Goal: Task Accomplishment & Management: Use online tool/utility

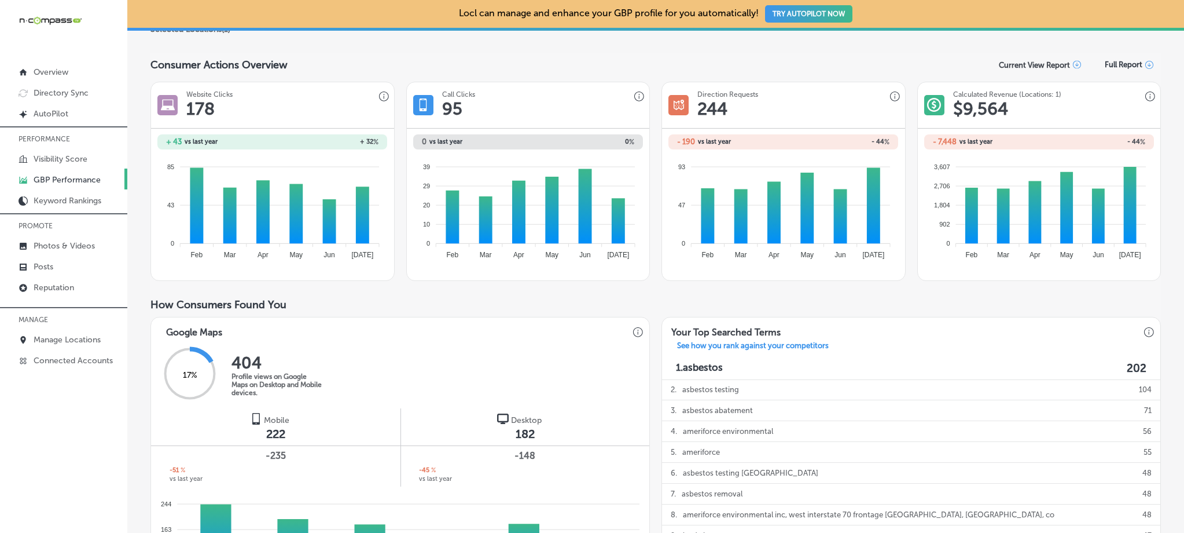
scroll to position [136, 0]
click at [75, 96] on p "Directory Sync" at bounding box center [61, 93] width 55 height 10
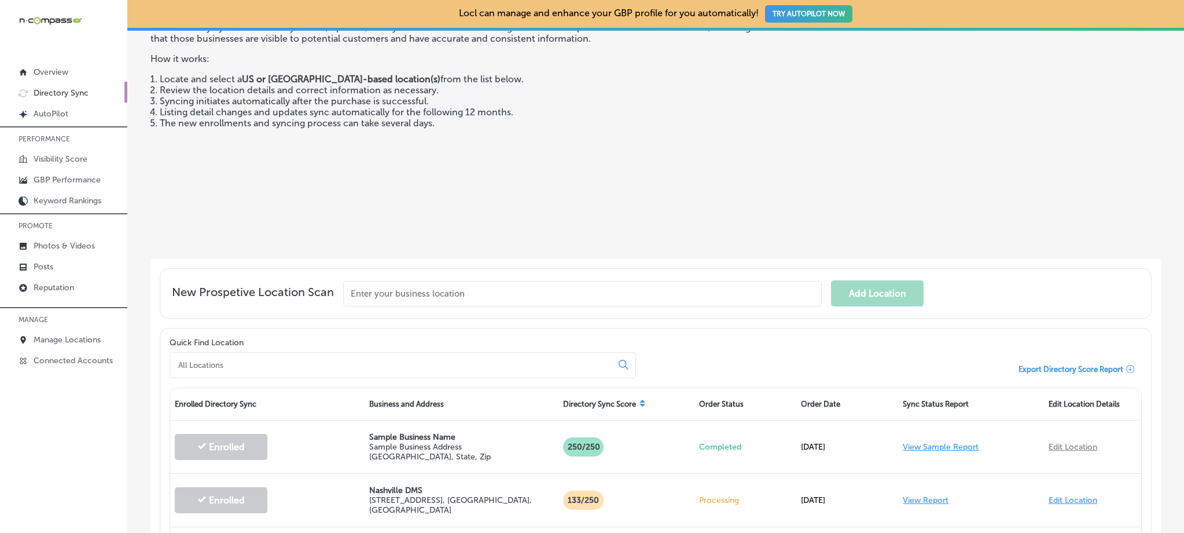
scroll to position [147, 0]
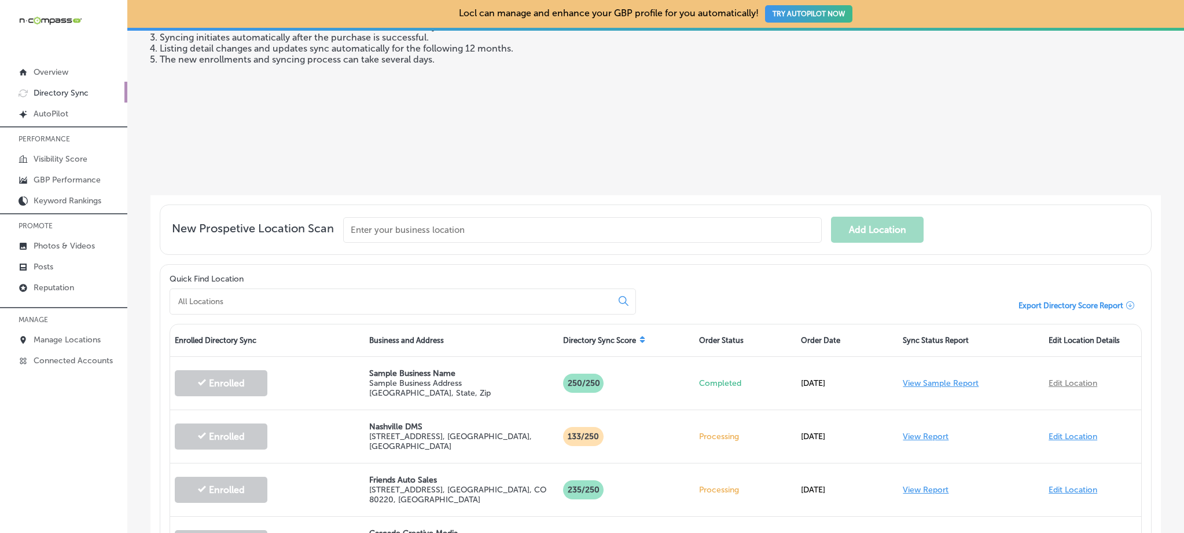
click at [391, 227] on input "text" at bounding box center [582, 229] width 479 height 25
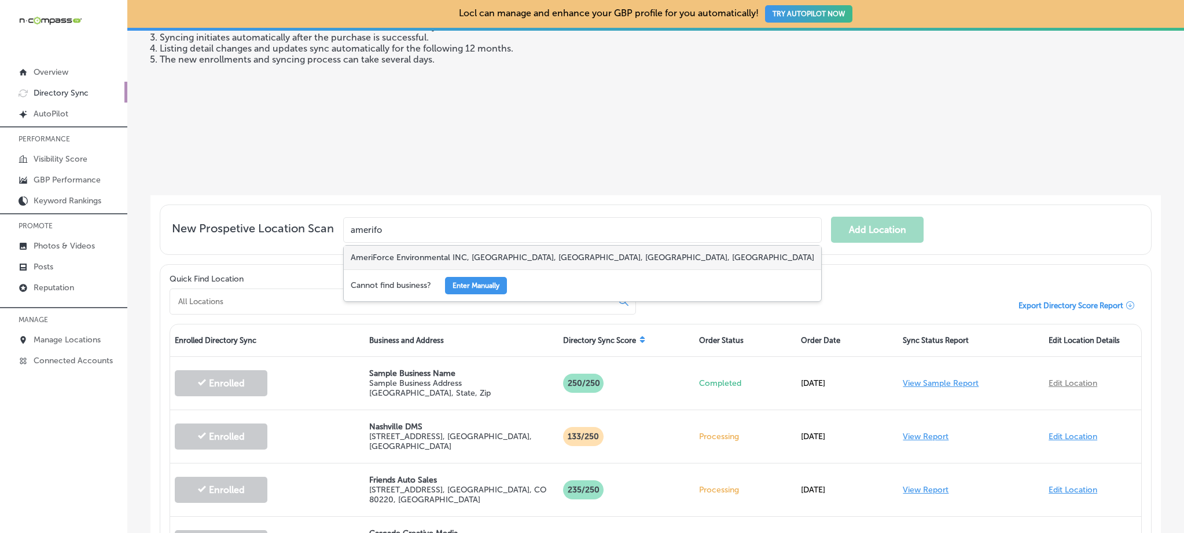
click at [443, 253] on div "AmeriForce Environmental INC, [GEOGRAPHIC_DATA], [GEOGRAPHIC_DATA], [GEOGRAPHIC…" at bounding box center [583, 257] width 478 height 24
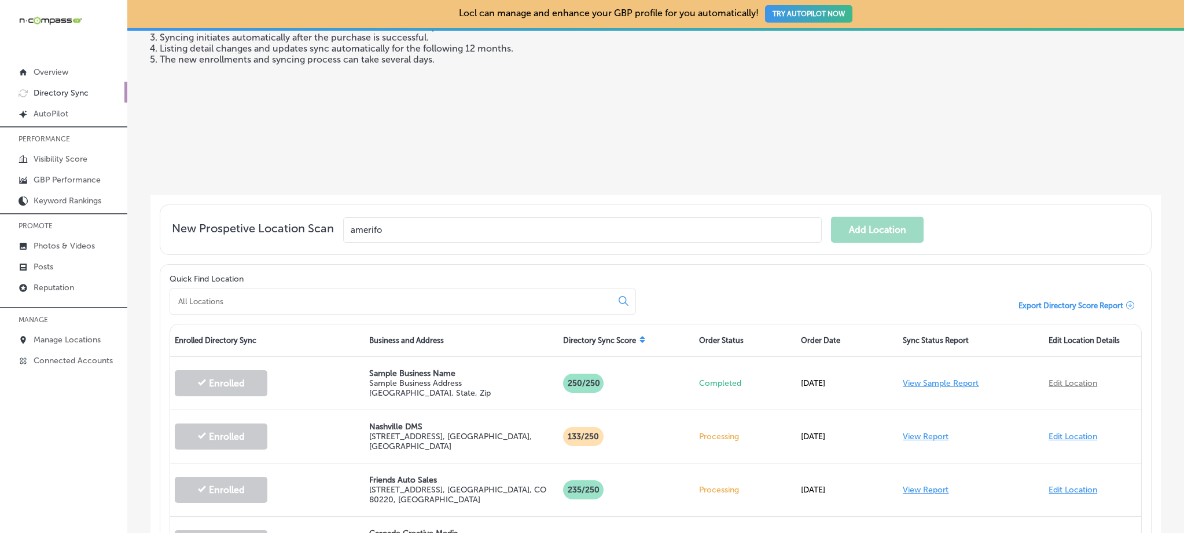
type input "AmeriForce Environmental INC, [GEOGRAPHIC_DATA], [GEOGRAPHIC_DATA], [GEOGRAPHIC…"
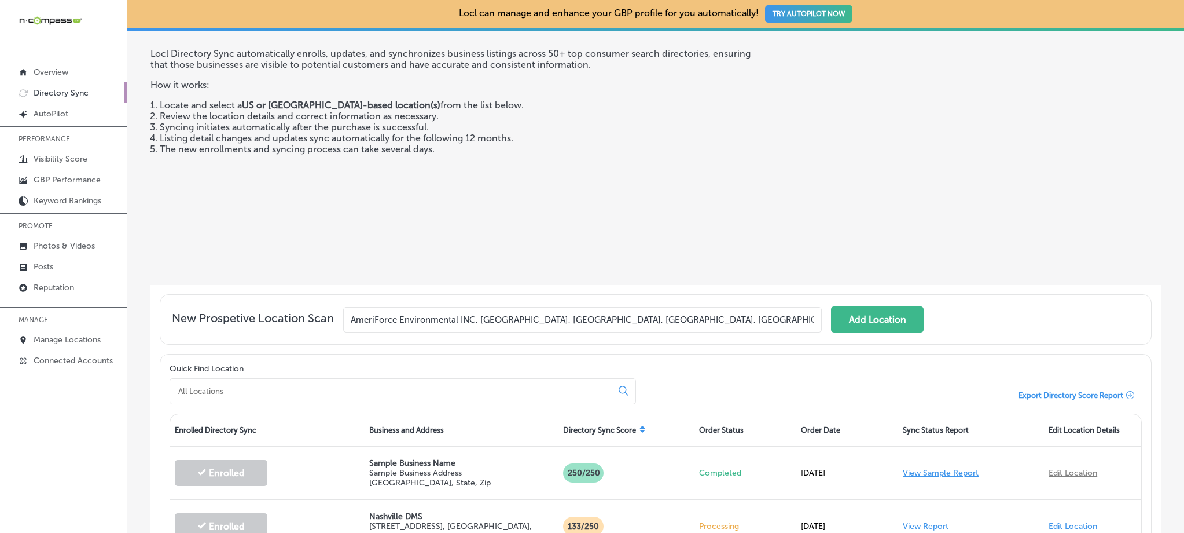
scroll to position [53, 0]
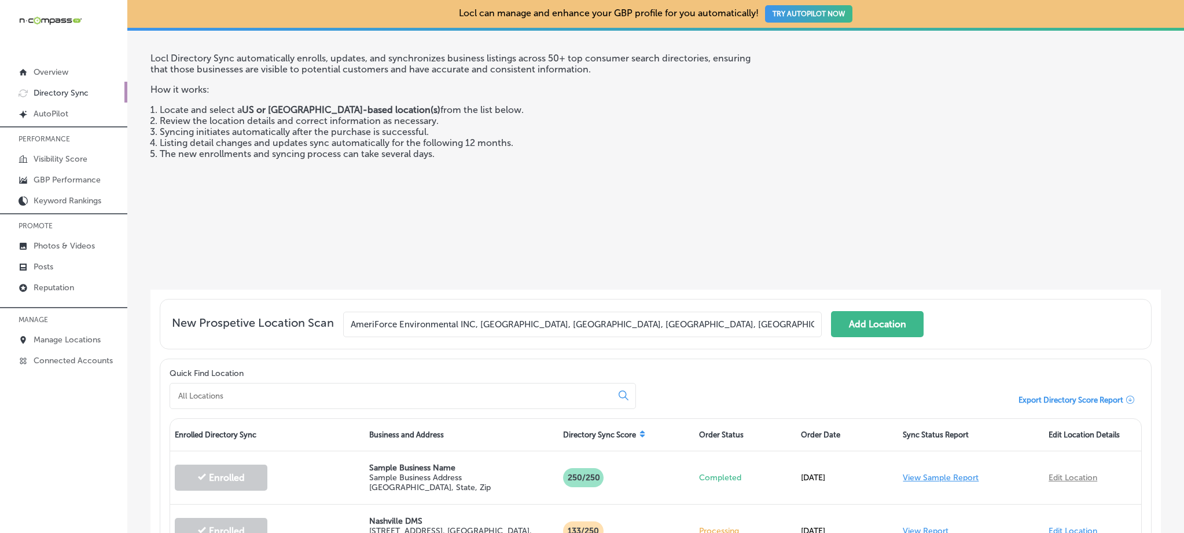
click at [433, 318] on input "AmeriForce Environmental INC, [GEOGRAPHIC_DATA], [GEOGRAPHIC_DATA], [GEOGRAPHIC…" at bounding box center [582, 323] width 479 height 25
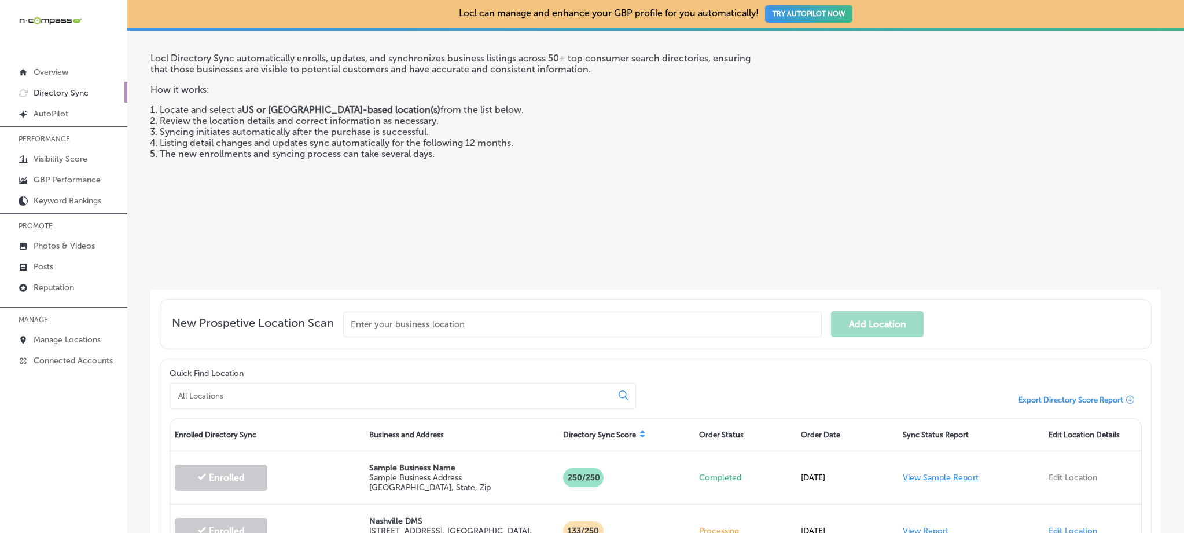
click at [376, 390] on input at bounding box center [393, 395] width 432 height 10
paste input "AmeriForce Environmental INC, [GEOGRAPHIC_DATA], [GEOGRAPHIC_DATA], [GEOGRAPHIC…"
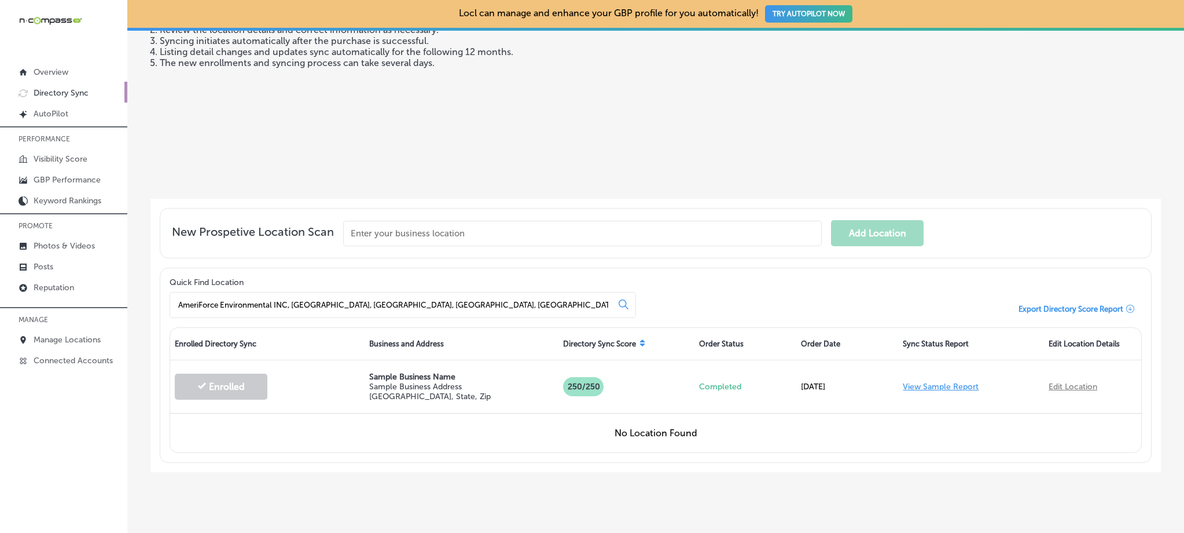
scroll to position [144, 0]
drag, startPoint x: 561, startPoint y: 308, endPoint x: 533, endPoint y: 299, distance: 30.2
click at [498, 300] on div "AmeriForce Environmental INC, [GEOGRAPHIC_DATA], [GEOGRAPHIC_DATA], [GEOGRAPHIC…" at bounding box center [403, 304] width 467 height 26
drag, startPoint x: 557, startPoint y: 304, endPoint x: 283, endPoint y: 312, distance: 274.5
click at [277, 301] on input "AmeriForce Environmental INC, [GEOGRAPHIC_DATA], [GEOGRAPHIC_DATA], [GEOGRAPHIC…" at bounding box center [393, 304] width 432 height 10
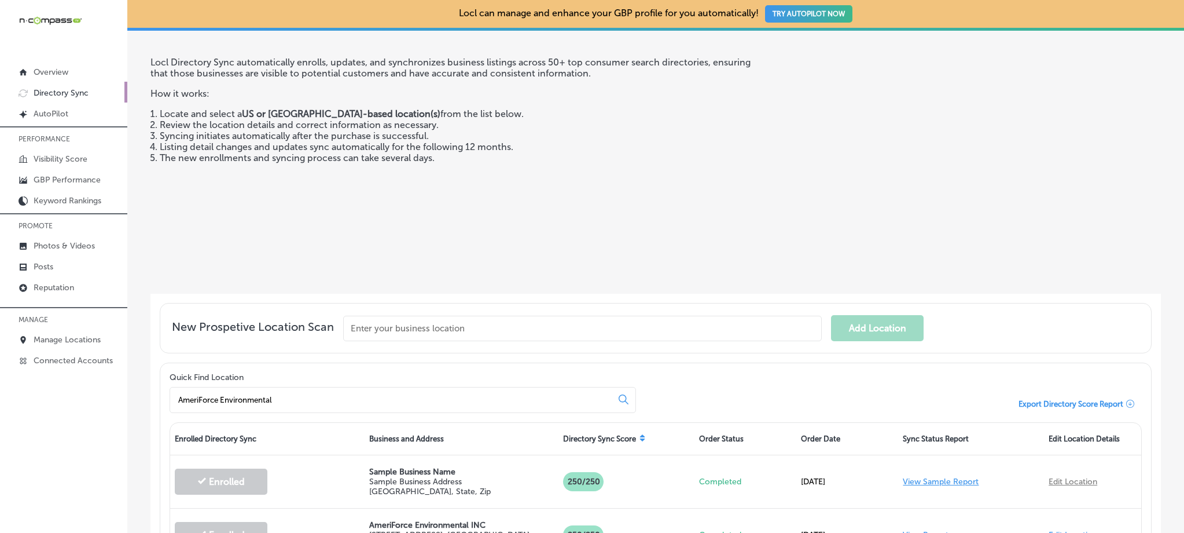
scroll to position [0, 0]
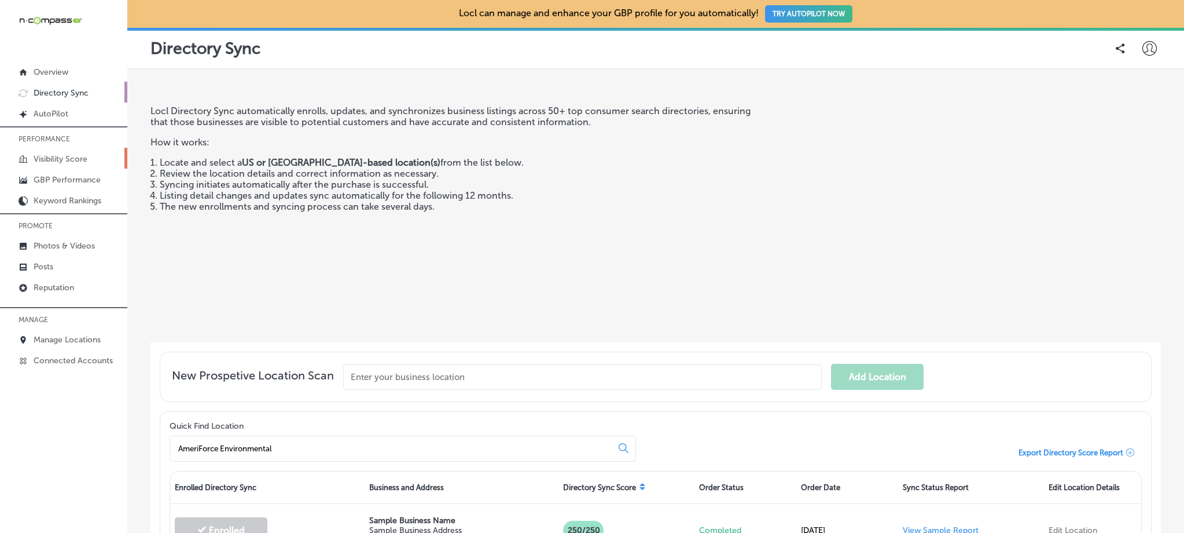
type input "AmeriForce Environmental"
click at [72, 157] on p "Visibility Score" at bounding box center [61, 159] width 54 height 10
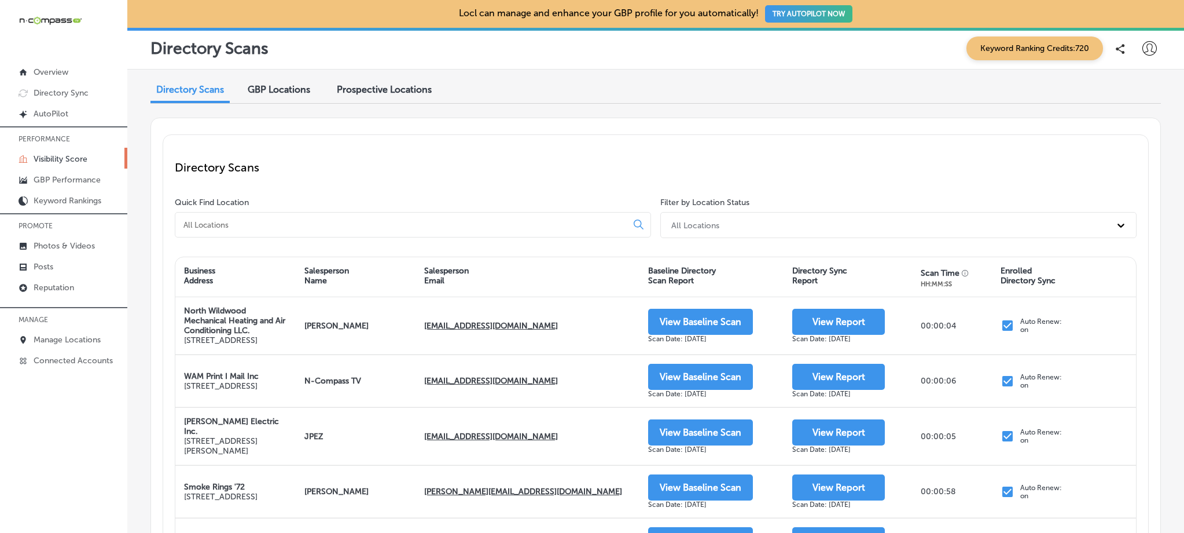
click at [249, 229] on div at bounding box center [413, 224] width 476 height 25
click at [228, 226] on input at bounding box center [403, 224] width 442 height 10
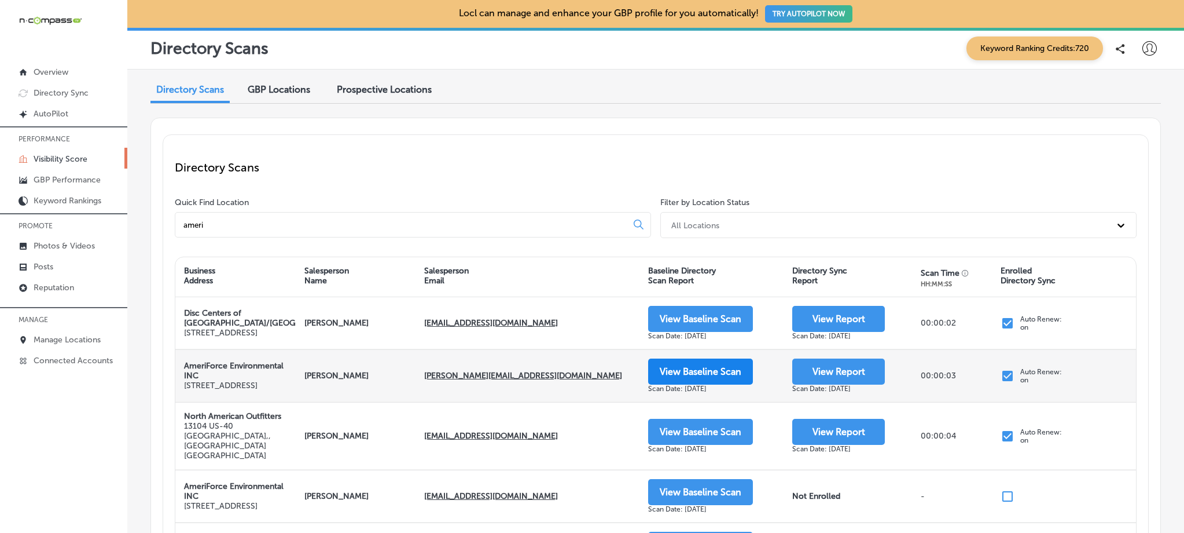
type input "ameri"
click at [656, 384] on button "View Baseline Scan" at bounding box center [700, 371] width 105 height 26
